Goal: Task Accomplishment & Management: Use online tool/utility

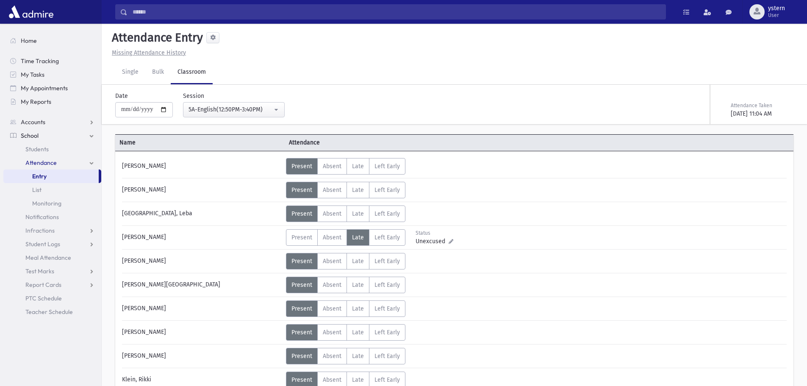
scroll to position [362, 0]
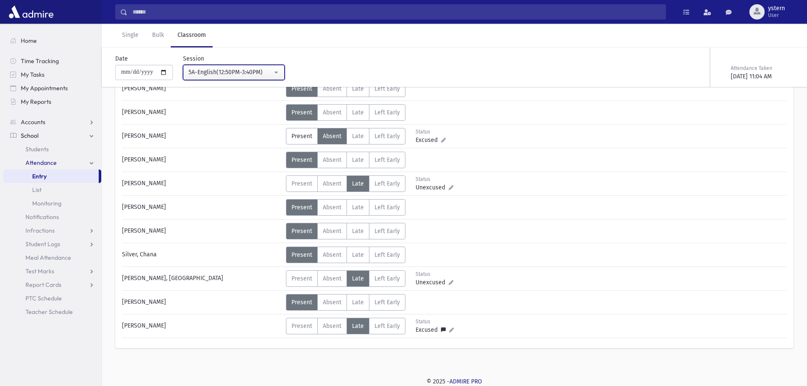
click at [269, 67] on button "5A-English(12:50PM-3:40PM)" at bounding box center [234, 72] width 102 height 15
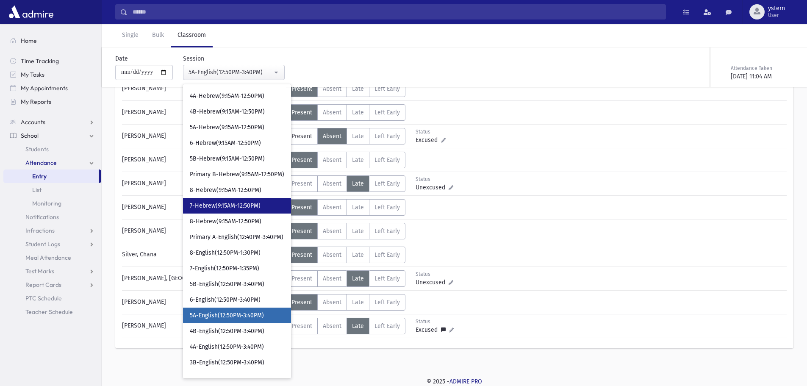
scroll to position [0, 0]
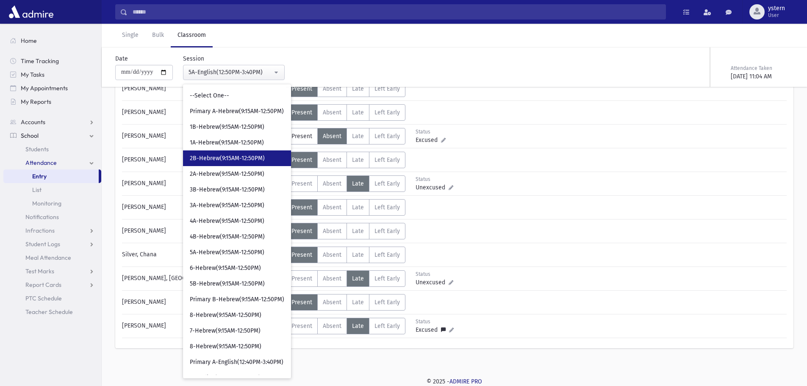
click at [242, 159] on span "2B-Hebrew(9:15AM-12:50PM)" at bounding box center [227, 158] width 75 height 8
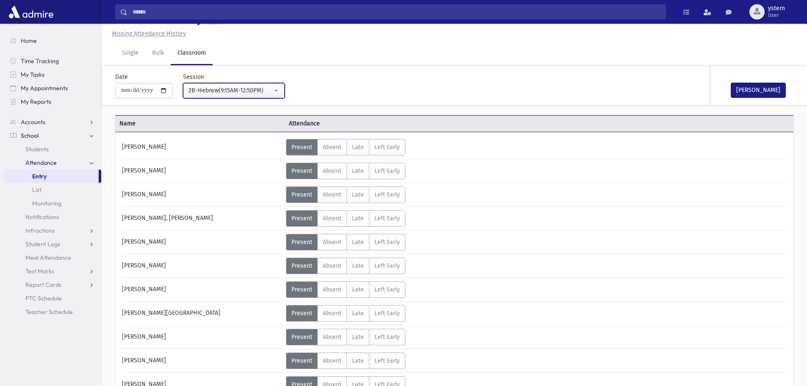
scroll to position [362, 0]
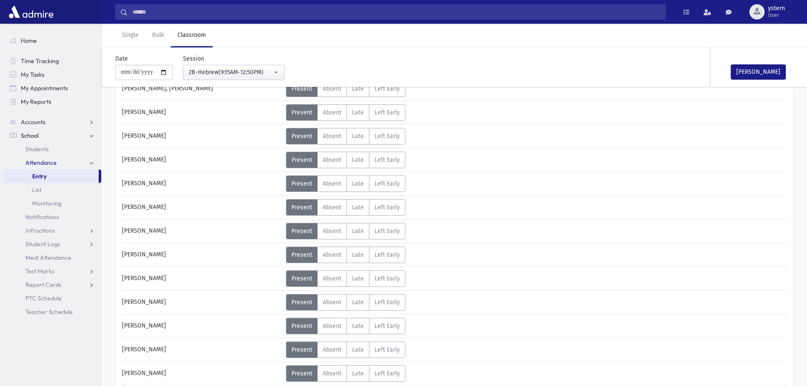
click at [267, 64] on div "**********" at bounding box center [229, 67] width 112 height 26
click at [270, 74] on div "2B-Hebrew(9:15AM-12:50PM)" at bounding box center [231, 72] width 84 height 9
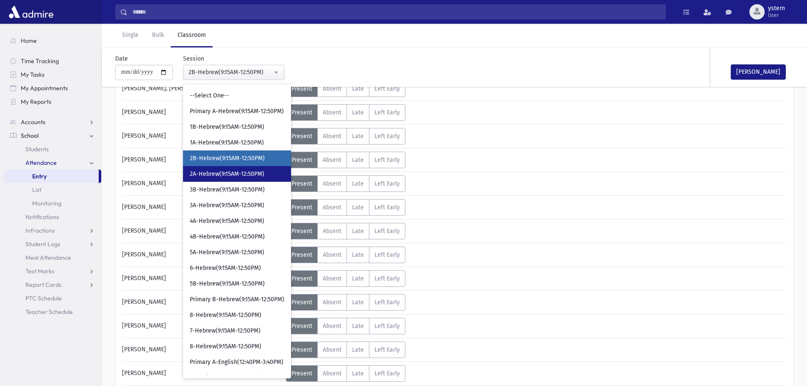
click at [259, 178] on link "2A-Hebrew(9:15AM-12:50PM)" at bounding box center [237, 174] width 108 height 16
select select "***"
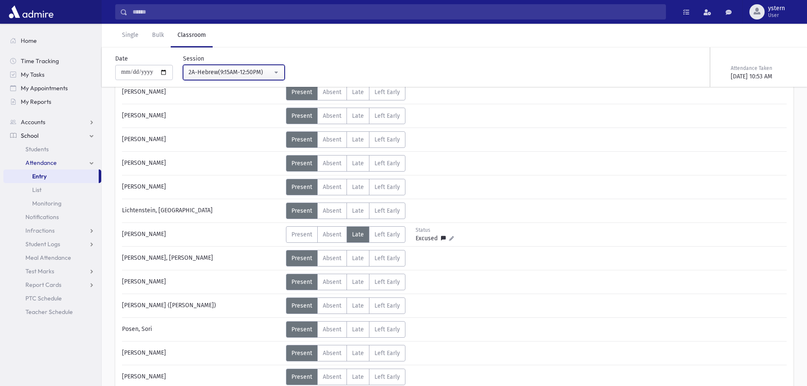
scroll to position [235, 0]
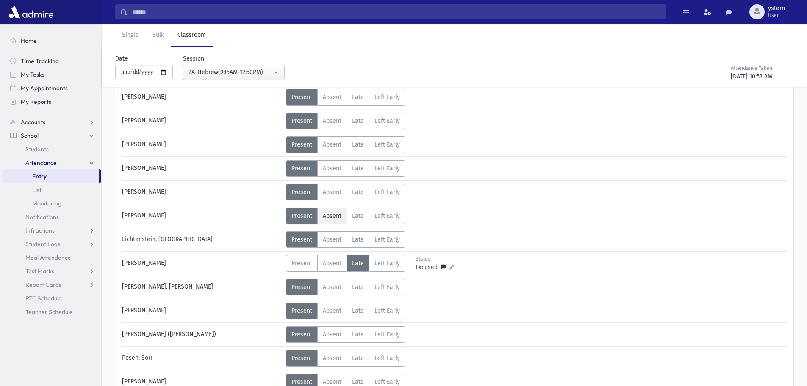
click at [334, 217] on span "Absent" at bounding box center [332, 215] width 19 height 7
click at [329, 292] on label "Absent A" at bounding box center [332, 287] width 30 height 17
click at [310, 218] on span "Present" at bounding box center [301, 215] width 21 height 7
